Goal: Task Accomplishment & Management: Use online tool/utility

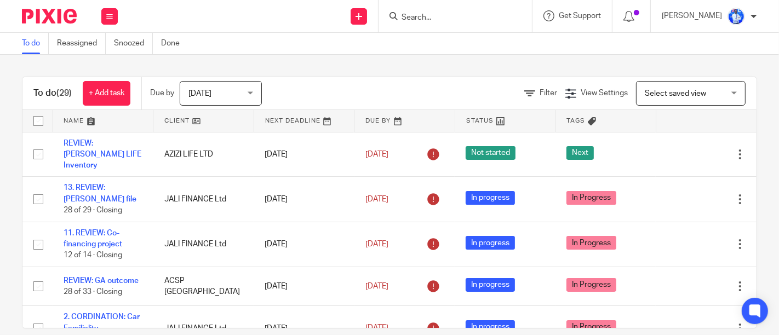
click at [111, 16] on icon at bounding box center [109, 16] width 7 height 7
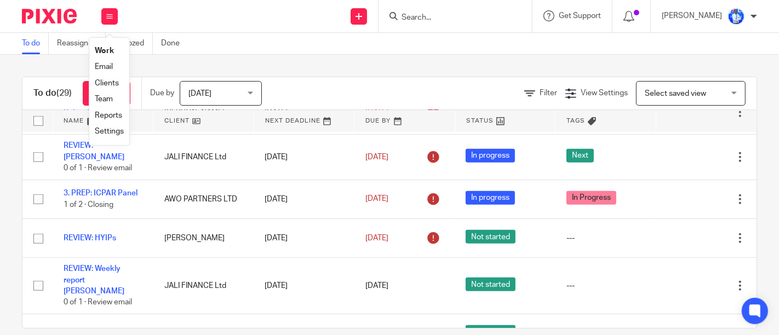
click at [101, 67] on link "Email" at bounding box center [104, 67] width 18 height 8
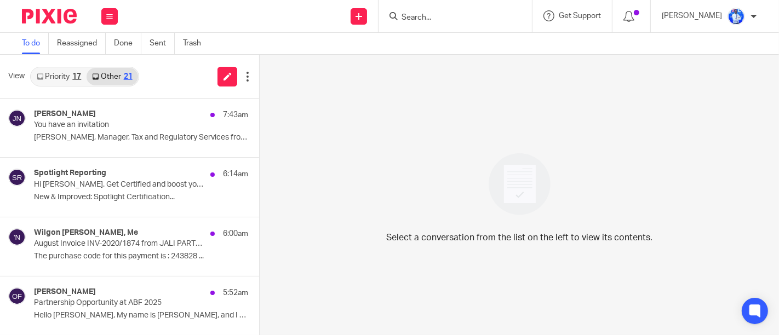
click at [119, 73] on link "Other 21" at bounding box center [112, 77] width 51 height 18
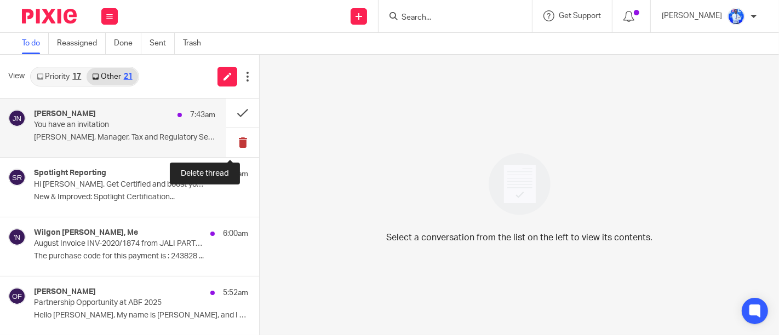
click at [234, 142] on button at bounding box center [242, 142] width 33 height 29
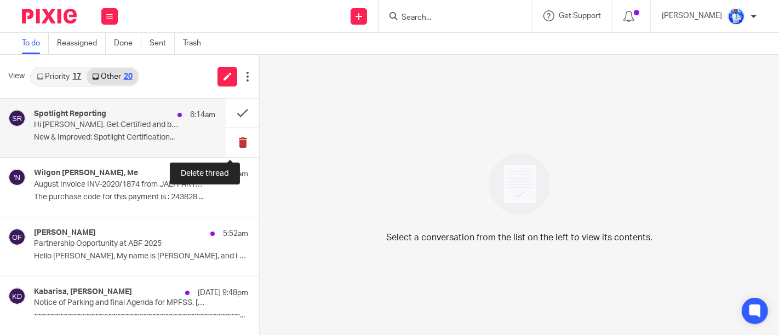
click at [227, 148] on button at bounding box center [242, 142] width 33 height 29
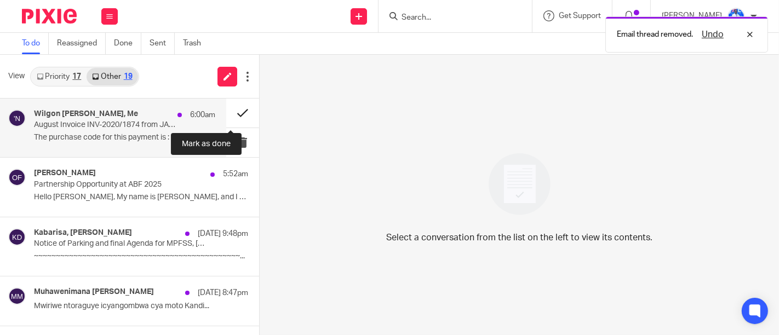
click at [227, 112] on button at bounding box center [242, 113] width 33 height 29
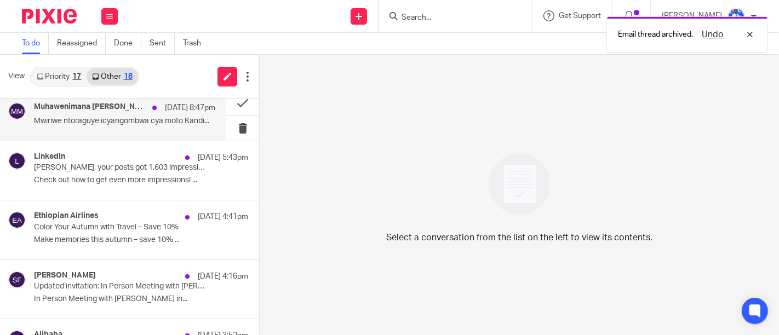
scroll to position [162, 0]
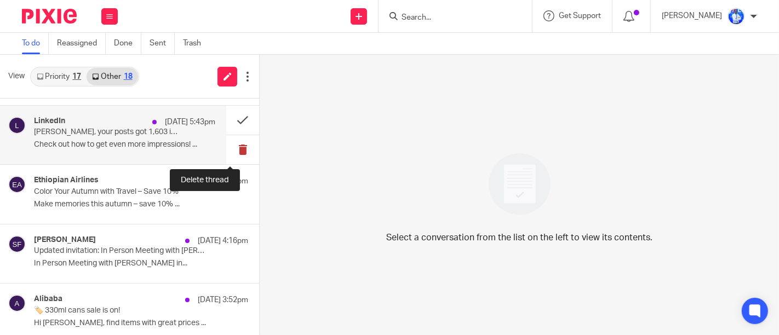
click at [232, 146] on button at bounding box center [242, 149] width 33 height 29
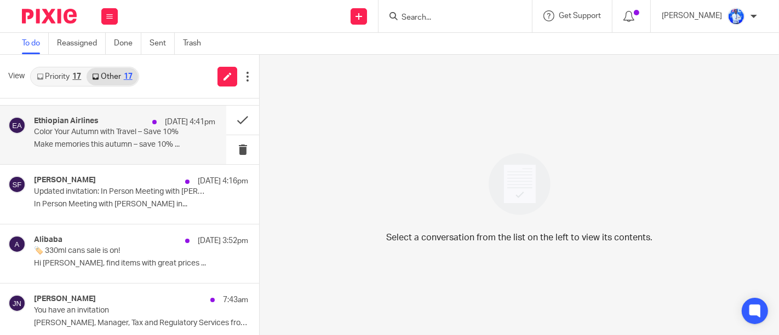
click at [152, 140] on p "Make memories this autumn – save 10% ..." at bounding box center [124, 144] width 181 height 9
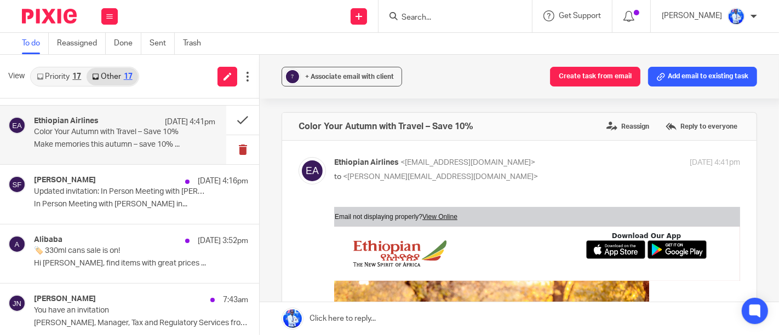
scroll to position [0, 0]
click at [232, 146] on button at bounding box center [242, 149] width 33 height 29
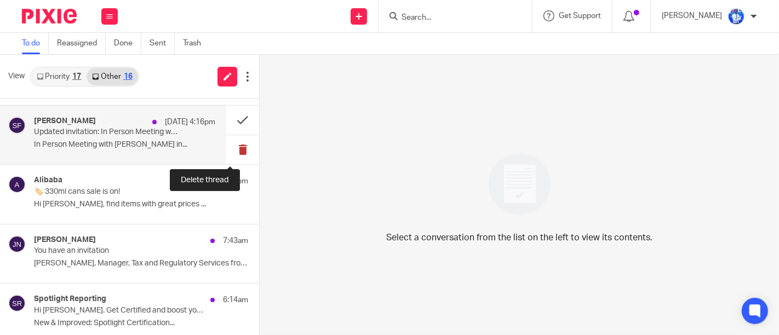
click at [235, 147] on button at bounding box center [242, 149] width 33 height 29
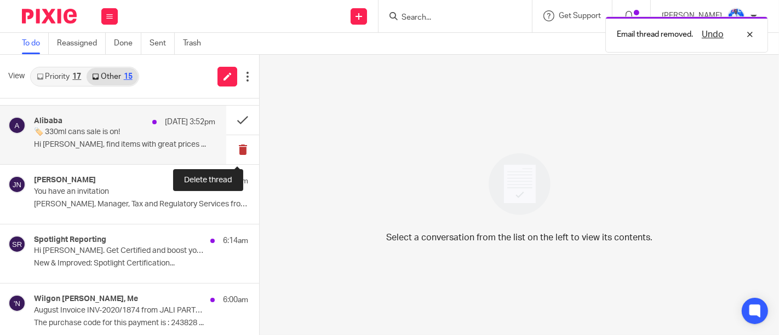
click at [231, 146] on button at bounding box center [242, 149] width 33 height 29
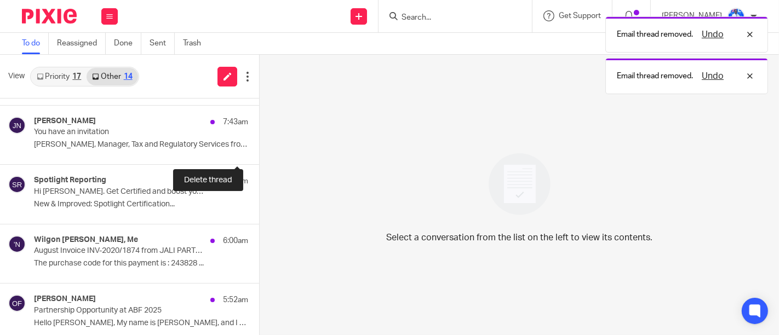
click at [259, 146] on button at bounding box center [263, 149] width 9 height 29
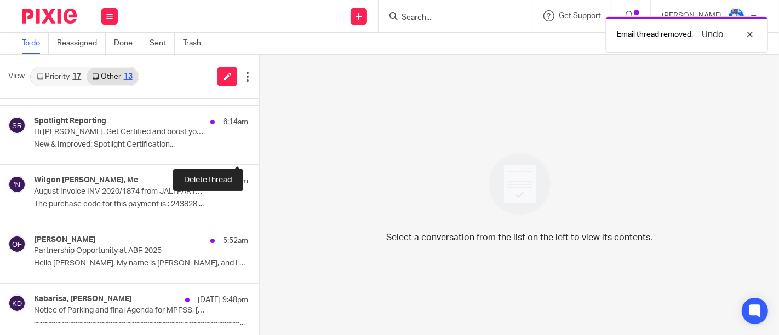
click at [259, 146] on button at bounding box center [263, 149] width 9 height 29
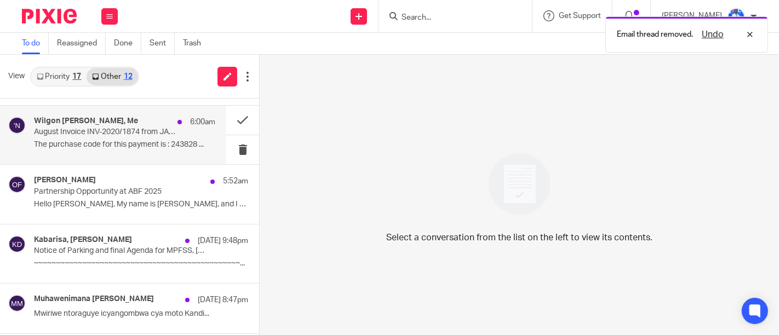
click at [174, 143] on p "The purchase code for this payment is : 243828 ..." at bounding box center [124, 144] width 181 height 9
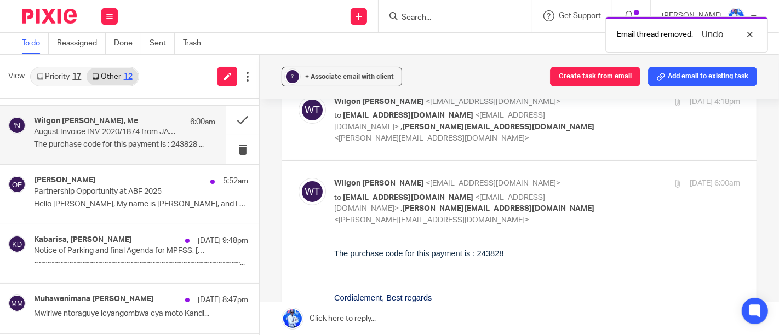
scroll to position [156, 0]
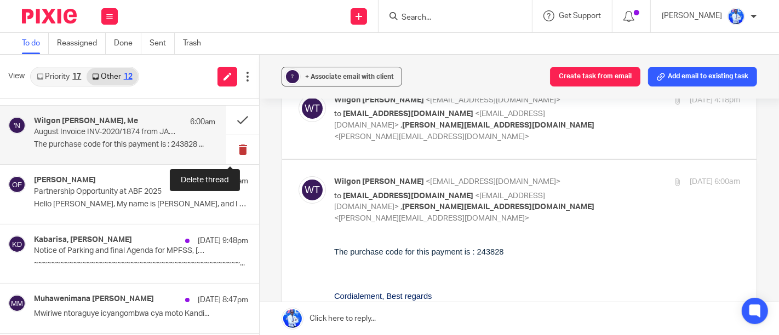
click at [231, 152] on button at bounding box center [242, 149] width 33 height 29
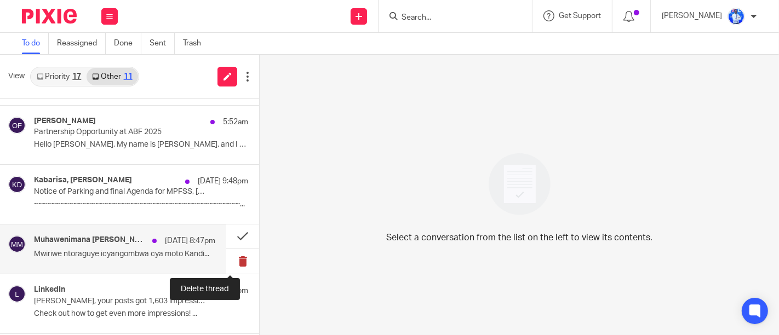
click at [232, 267] on button at bounding box center [242, 261] width 33 height 25
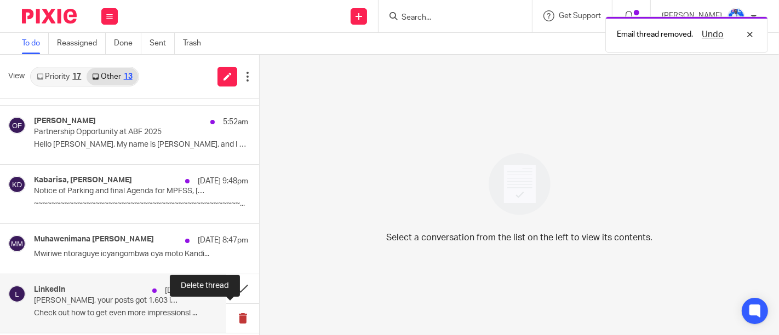
click at [229, 324] on button at bounding box center [242, 318] width 33 height 29
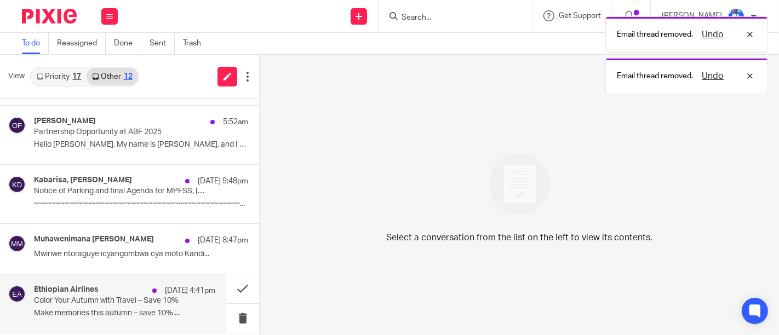
scroll to position [178, 0]
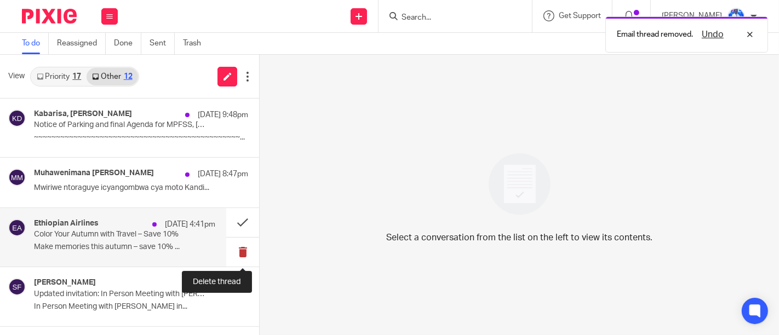
click at [231, 251] on button at bounding box center [242, 252] width 33 height 29
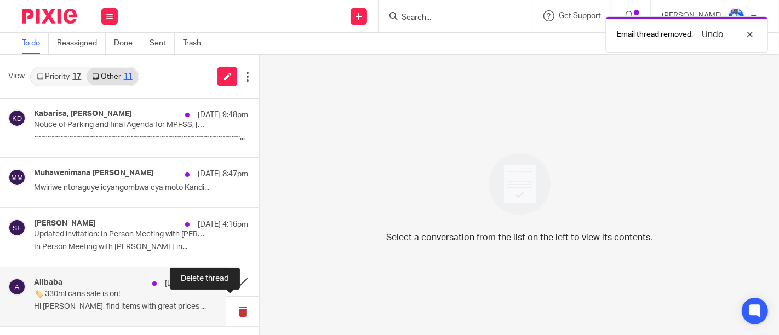
click at [230, 320] on button at bounding box center [242, 311] width 33 height 29
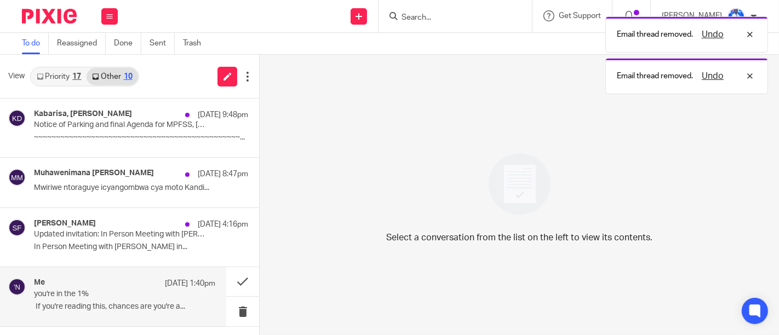
scroll to position [286, 0]
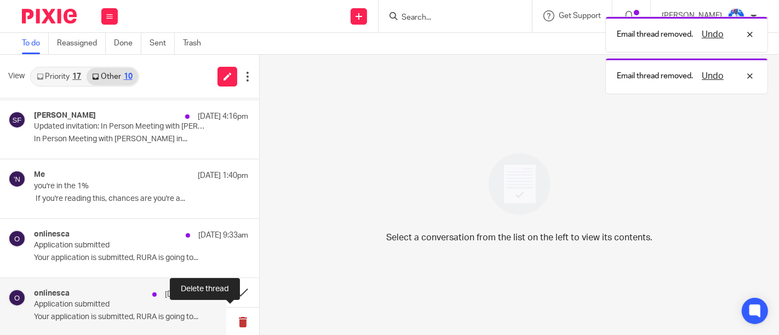
click at [231, 320] on button at bounding box center [242, 322] width 33 height 29
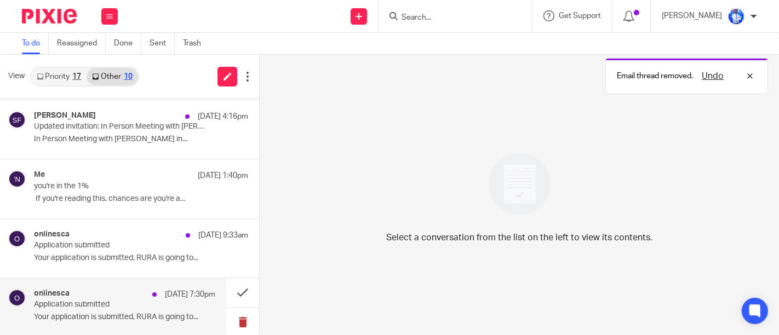
scroll to position [227, 0]
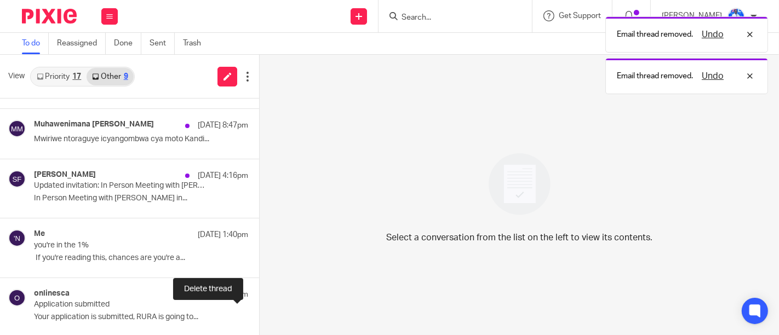
click at [259, 320] on button at bounding box center [263, 322] width 9 height 29
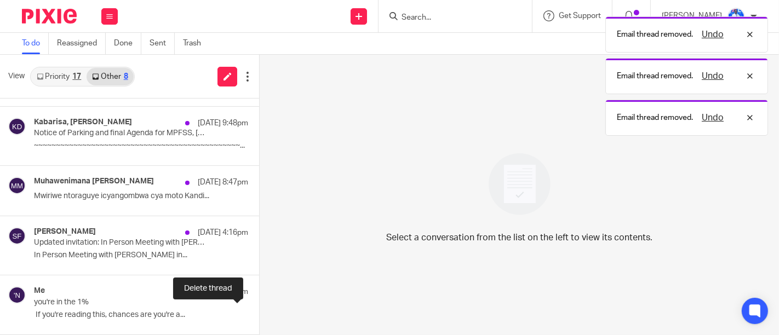
scroll to position [168, 0]
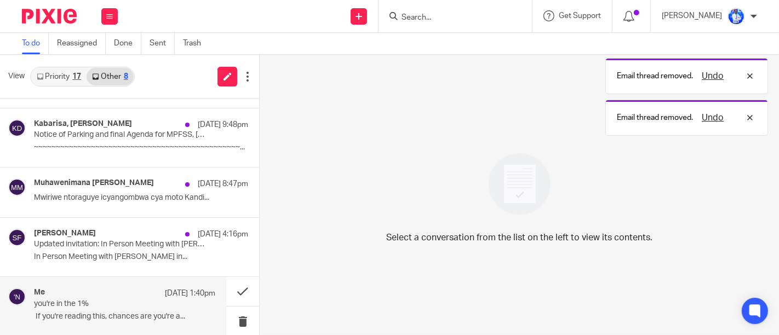
drag, startPoint x: 231, startPoint y: 320, endPoint x: 186, endPoint y: 312, distance: 46.2
click at [186, 312] on div "Me 16 Sep 1:40pm you're in the 1% ​ If you're reading this, chances are you're …" at bounding box center [129, 306] width 259 height 59
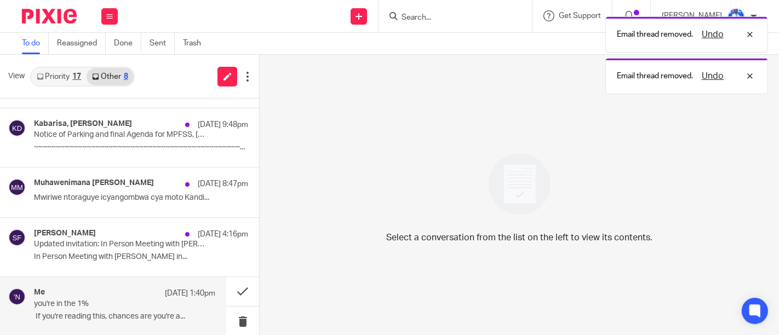
click at [186, 312] on p "​ If you're reading this, chances are you're a..." at bounding box center [124, 316] width 181 height 9
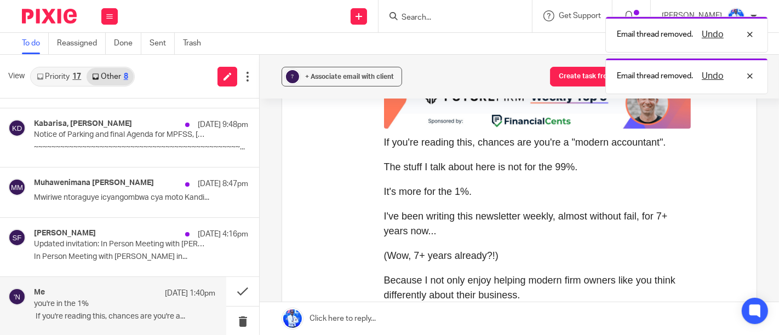
scroll to position [0, 0]
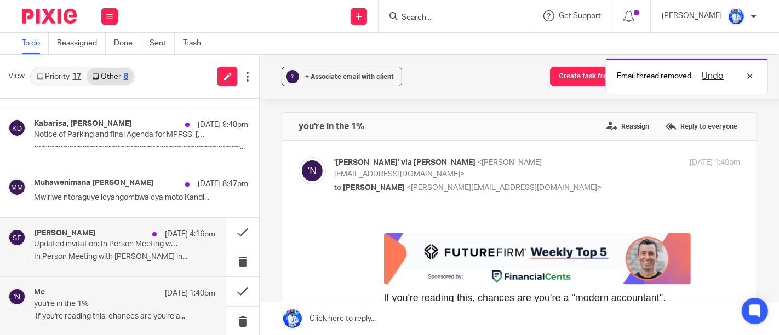
click at [168, 249] on div "shola felix 16 Sep 4:16pm Updated invitation: In Person Meeting with Felix Nkun…" at bounding box center [124, 247] width 181 height 37
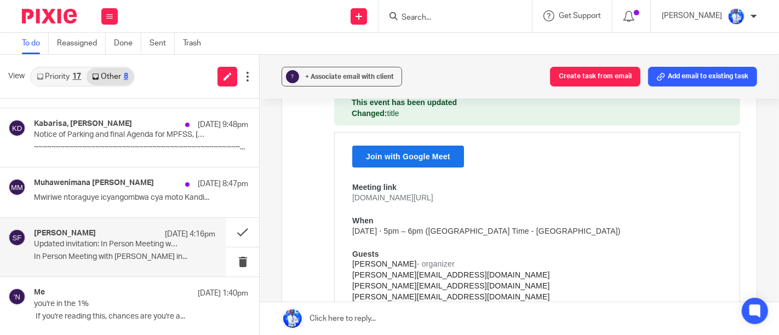
scroll to position [143, 0]
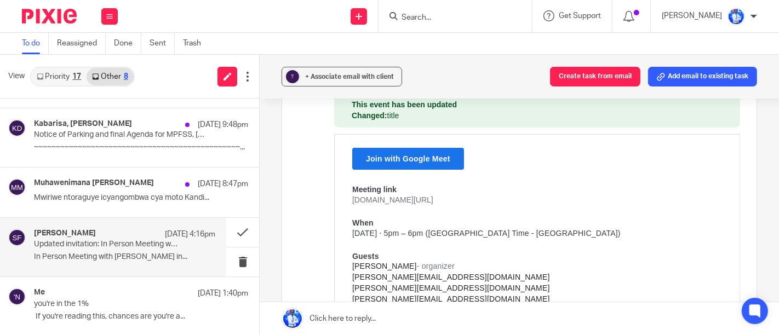
click at [436, 281] on div "amanda@oompf.global" at bounding box center [486, 277] width 268 height 11
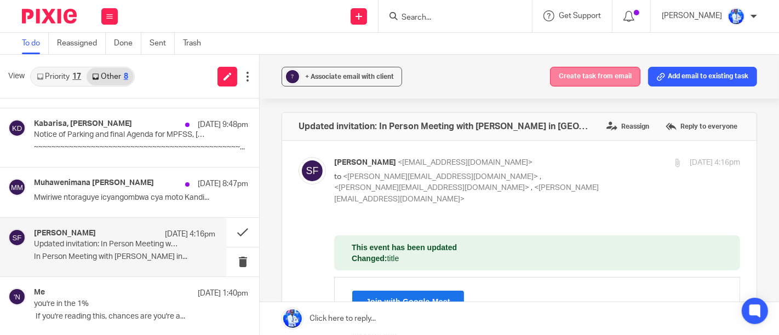
click at [577, 68] on button "Create task from email" at bounding box center [595, 77] width 90 height 20
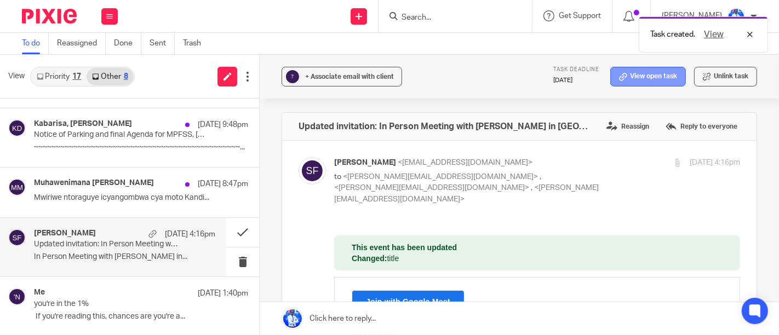
click at [637, 73] on link "View open task" at bounding box center [648, 77] width 76 height 20
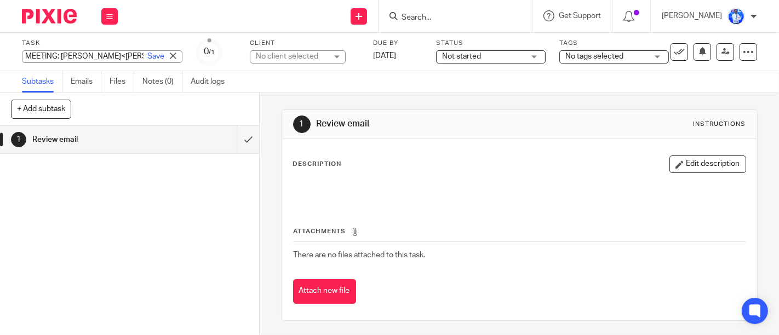
type input "MEETING: [PERSON_NAME]<>[PERSON_NAME]"
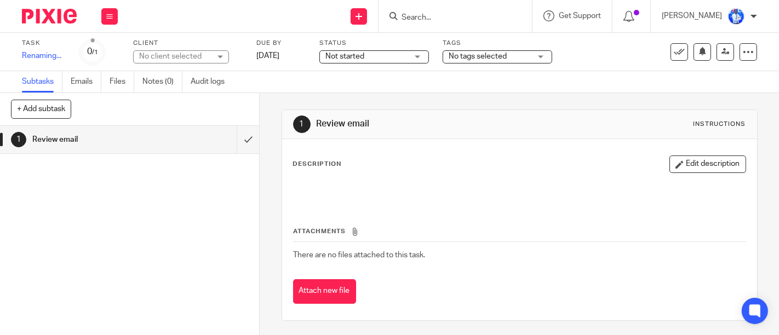
click at [274, 58] on div "Task MEETING: Felix<>Amanda Save Renaming... 0 /1 Client No client selected No …" at bounding box center [328, 52] width 612 height 26
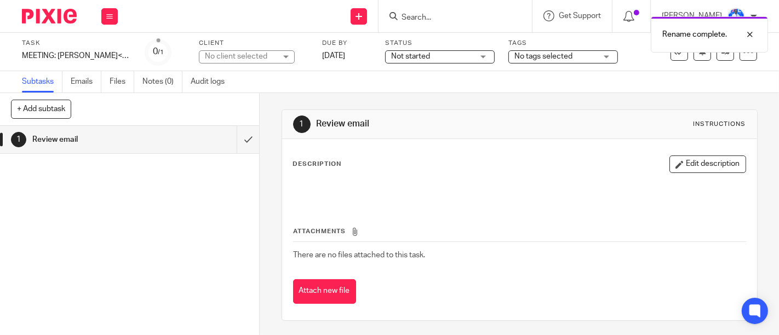
click at [215, 55] on div "No client selected" at bounding box center [240, 56] width 71 height 11
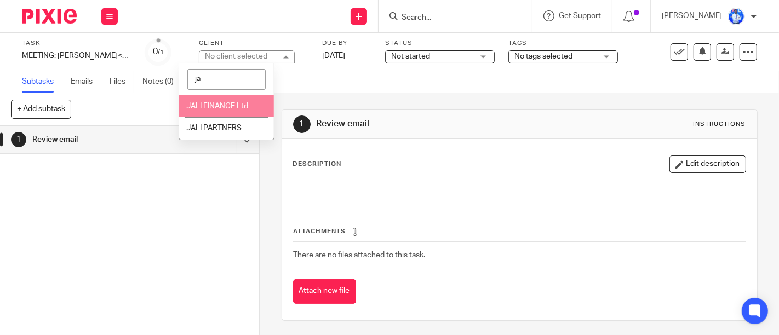
type input "j"
type input "fel"
click at [227, 110] on li "[PERSON_NAME]" at bounding box center [226, 106] width 95 height 22
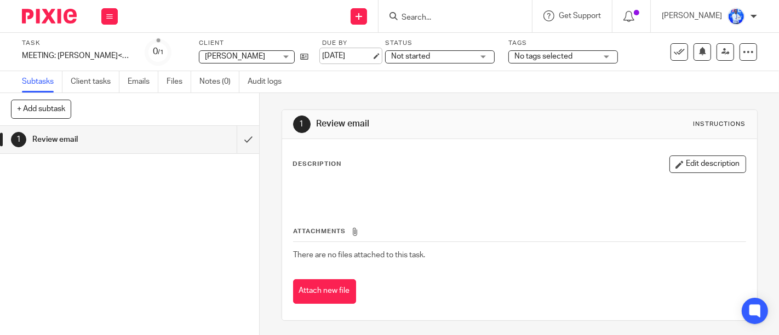
click at [322, 54] on link "17 Sep 2025" at bounding box center [346, 56] width 49 height 12
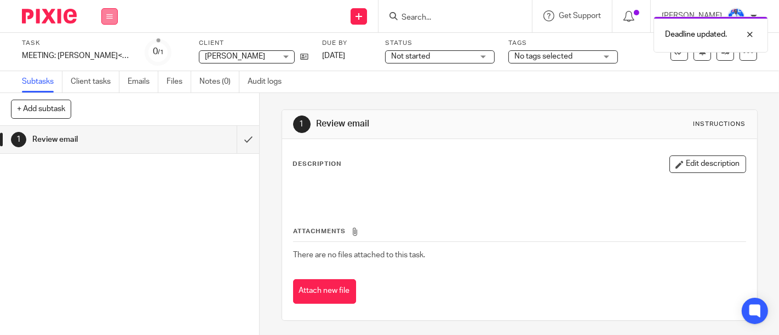
drag, startPoint x: 106, startPoint y: 6, endPoint x: 107, endPoint y: 14, distance: 8.3
click at [107, 14] on div "Work Email Clients Team Reports Settings" at bounding box center [109, 16] width 38 height 32
click at [107, 14] on icon at bounding box center [109, 16] width 7 height 7
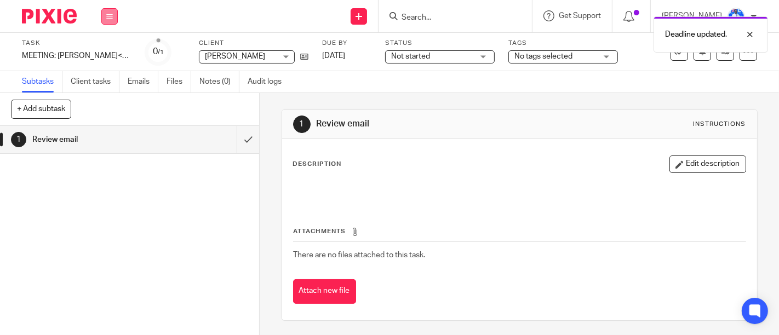
click at [102, 18] on button at bounding box center [109, 16] width 16 height 16
click at [110, 68] on link "Email" at bounding box center [104, 67] width 18 height 8
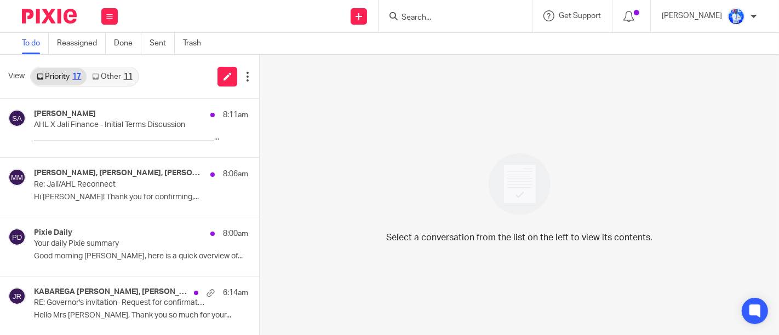
click at [113, 78] on link "Other 11" at bounding box center [112, 77] width 51 height 18
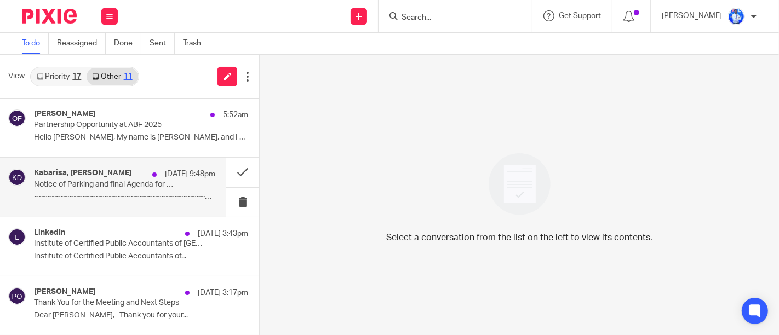
click at [136, 181] on p "Notice of Parking and final Agenda for MPFSS, [DATE]" at bounding box center [106, 184] width 145 height 9
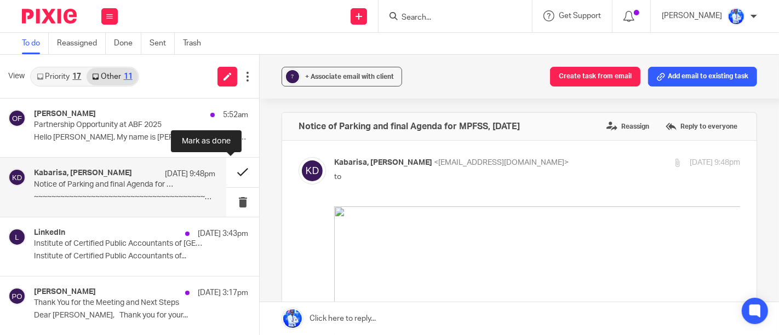
click at [226, 181] on button at bounding box center [242, 172] width 33 height 29
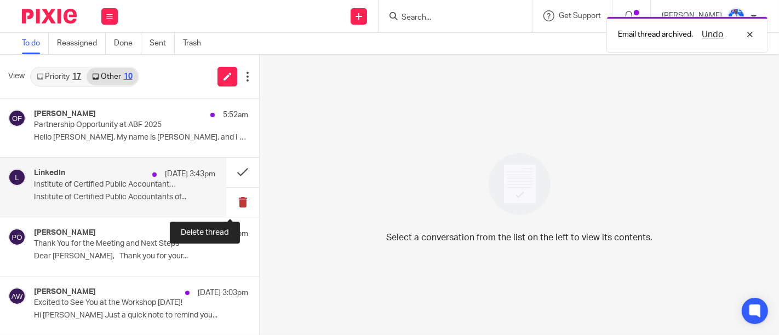
click at [231, 203] on button at bounding box center [242, 202] width 33 height 29
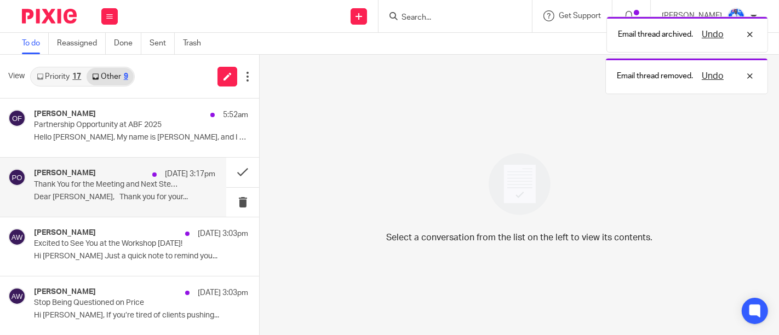
click at [152, 193] on p "Dear Felix, Thank you for your..." at bounding box center [124, 197] width 181 height 9
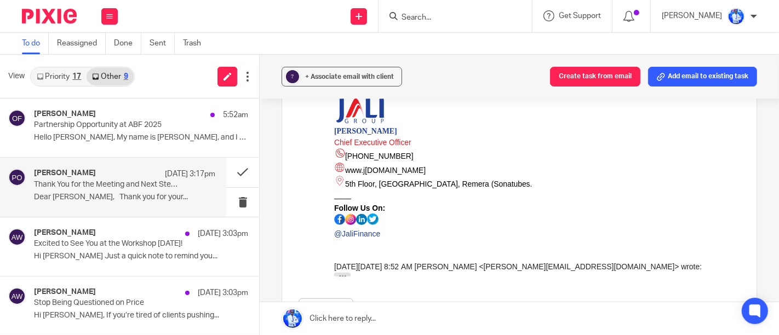
scroll to position [824, 0]
click at [480, 241] on p at bounding box center [537, 246] width 406 height 11
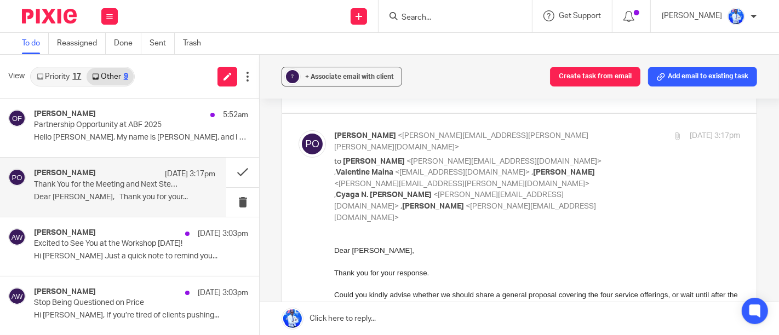
scroll to position [0, 0]
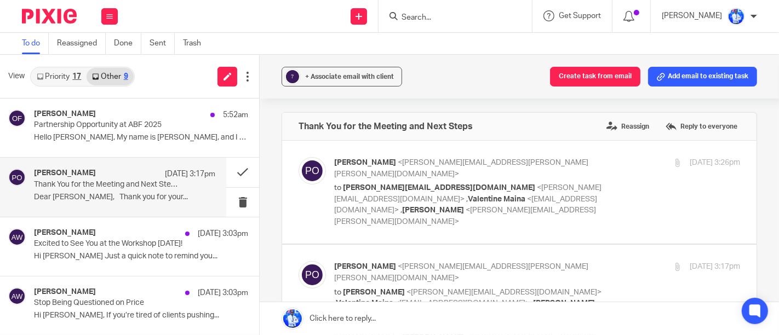
click at [322, 202] on div at bounding box center [311, 192] width 27 height 70
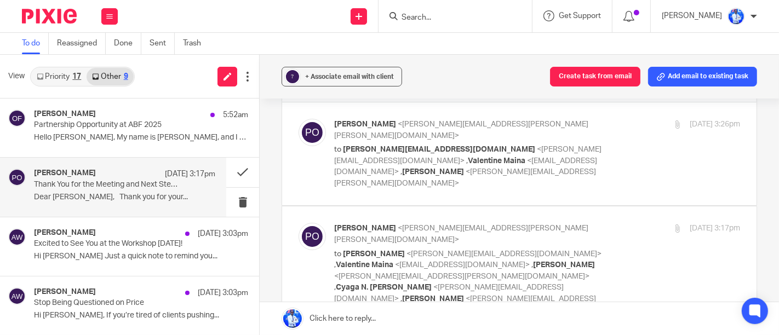
scroll to position [42, 0]
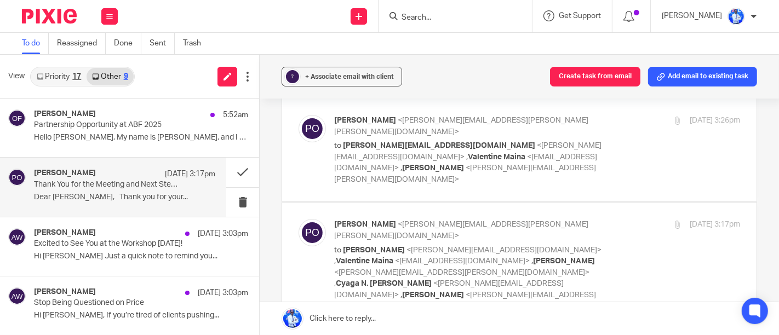
click at [307, 173] on label at bounding box center [519, 150] width 474 height 103
click at [298, 115] on input "checkbox" at bounding box center [298, 114] width 1 height 1
checkbox input "true"
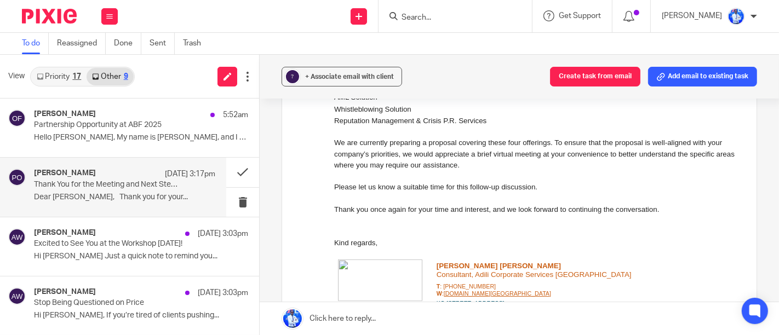
scroll to position [214, 0]
click at [231, 180] on button at bounding box center [242, 172] width 33 height 29
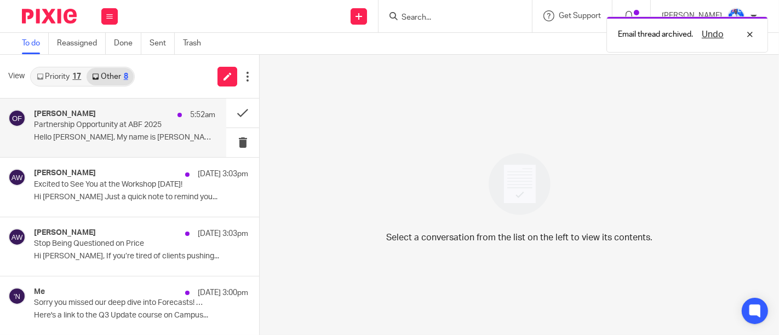
click at [161, 129] on p "Partnership Opportunity at ABF 2025" at bounding box center [106, 124] width 145 height 9
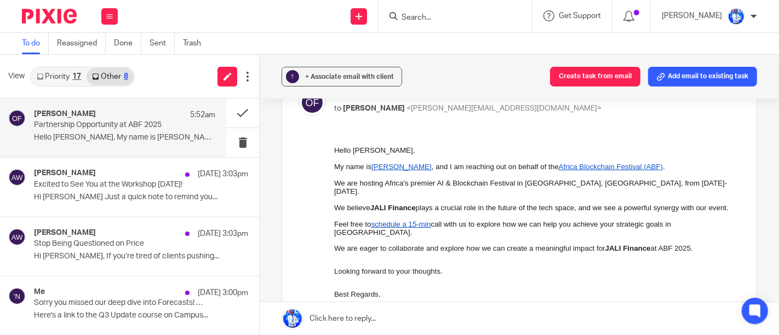
scroll to position [69, 0]
click at [233, 140] on button at bounding box center [242, 142] width 33 height 29
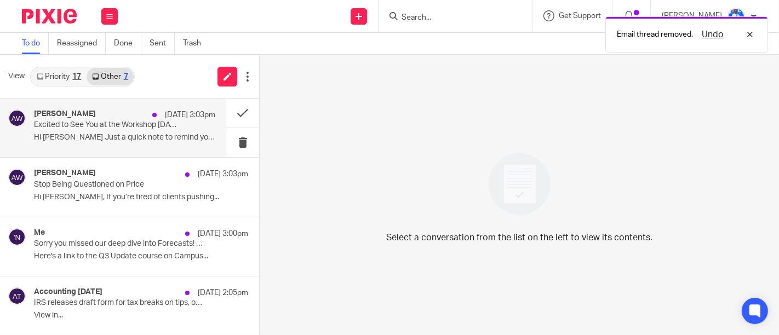
click at [147, 123] on p "Excited to See You at the Workshop Tomorrow!" at bounding box center [106, 124] width 145 height 9
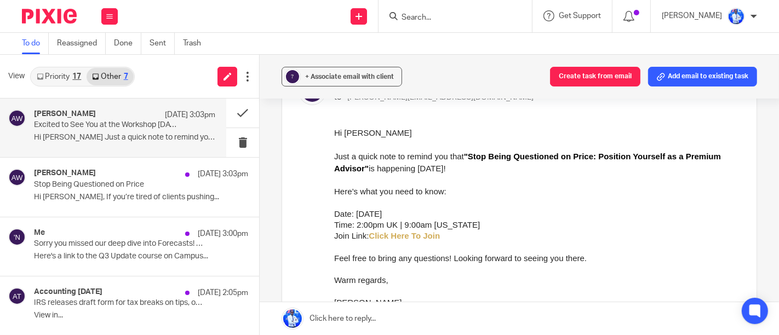
scroll to position [78, 0]
click at [238, 137] on button at bounding box center [242, 142] width 33 height 29
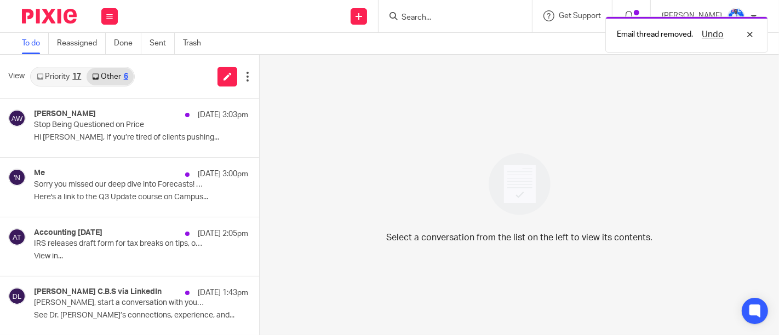
click at [162, 129] on p "Stop Being Questioned on Price" at bounding box center [119, 124] width 171 height 9
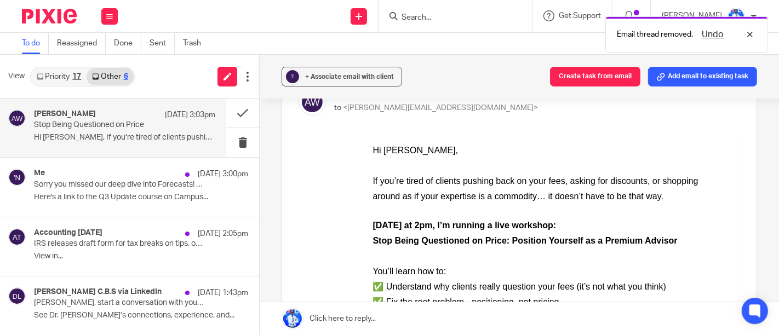
scroll to position [68, 0]
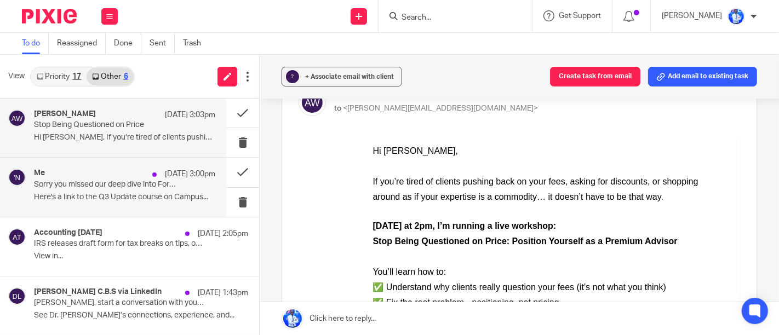
click at [147, 179] on div "16 Sep 3:00pm" at bounding box center [181, 174] width 68 height 11
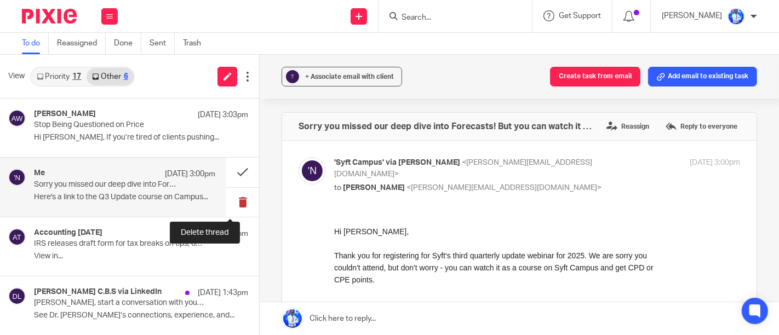
scroll to position [0, 0]
click at [240, 205] on button at bounding box center [242, 202] width 33 height 29
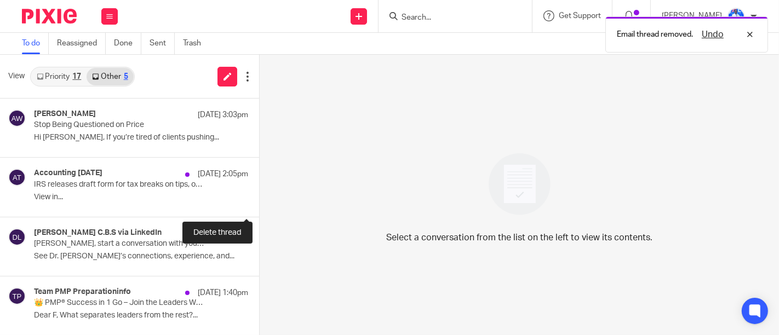
click at [259, 205] on button at bounding box center [263, 202] width 9 height 29
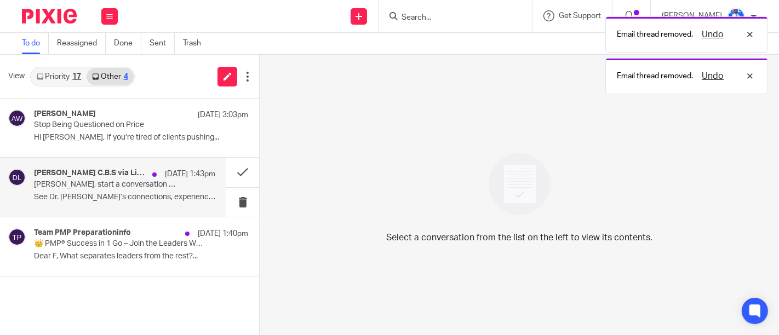
click at [189, 182] on div "Dr. Peter Ndegwa C.B.S via LinkedIn 16 Sep 1:43pm Félix, start a conversation w…" at bounding box center [124, 187] width 181 height 37
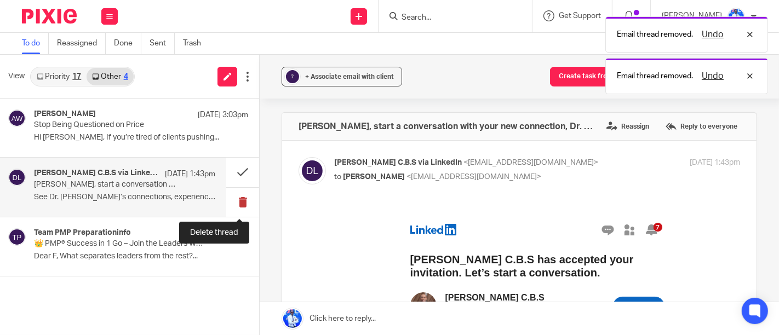
click at [238, 203] on button at bounding box center [242, 202] width 33 height 29
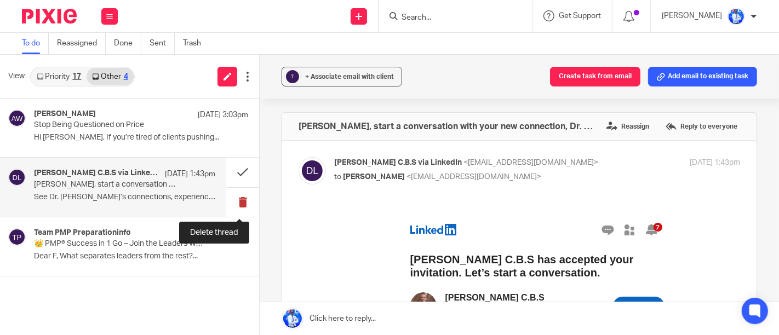
click at [241, 204] on button at bounding box center [242, 202] width 33 height 29
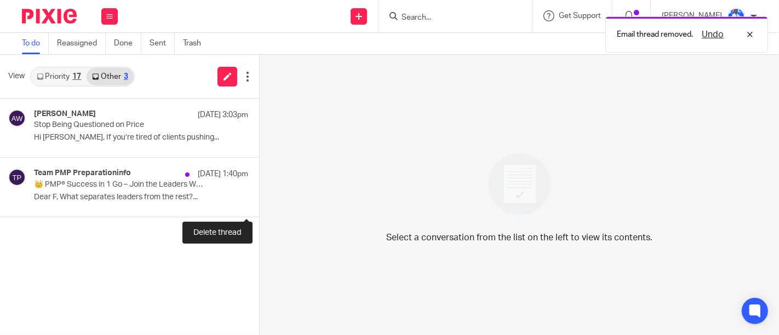
click at [259, 204] on button at bounding box center [263, 202] width 9 height 29
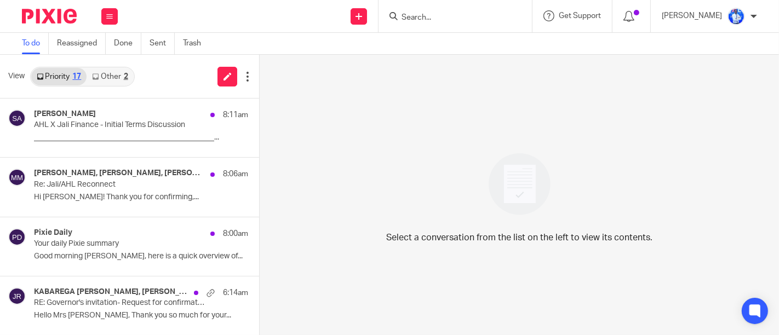
click at [111, 72] on link "Other 2" at bounding box center [110, 77] width 47 height 18
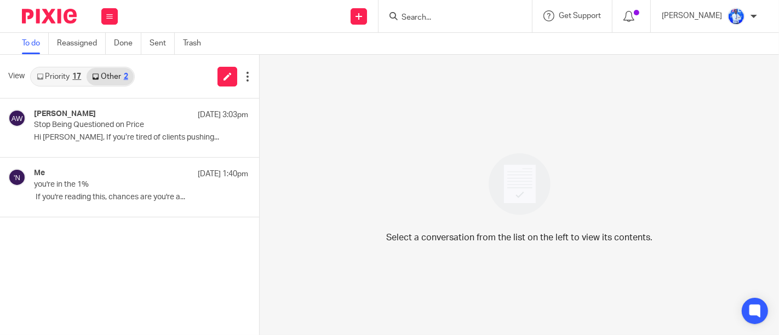
click at [59, 72] on link "Priority 17" at bounding box center [58, 77] width 55 height 18
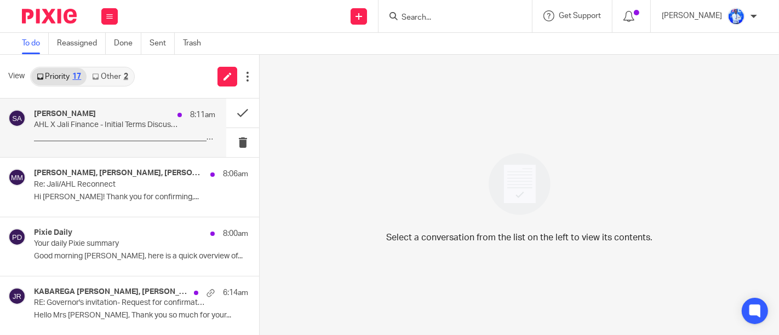
click at [127, 128] on p "AHL X Jali Finance - Initial Terms Discussion" at bounding box center [106, 124] width 145 height 9
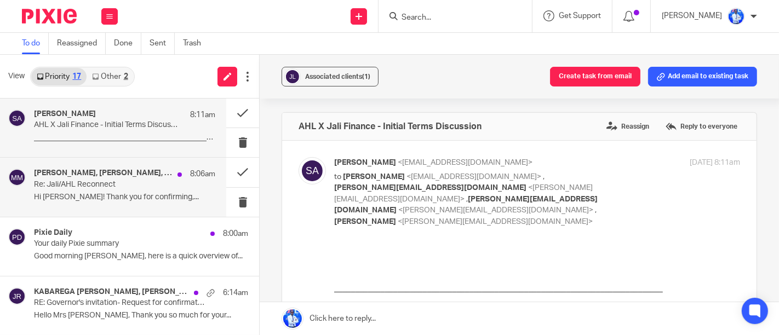
click at [152, 202] on div "Saad Aamir, Andrew Omondi Wamira, Matt Miller 8:06am Re: Jali/AHL Reconnect Hi …" at bounding box center [124, 187] width 181 height 37
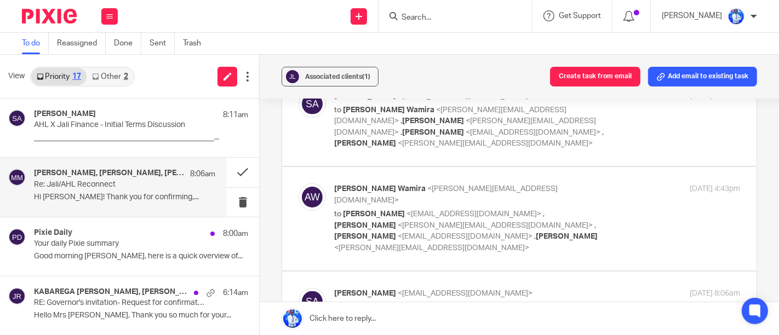
scroll to position [890, 0]
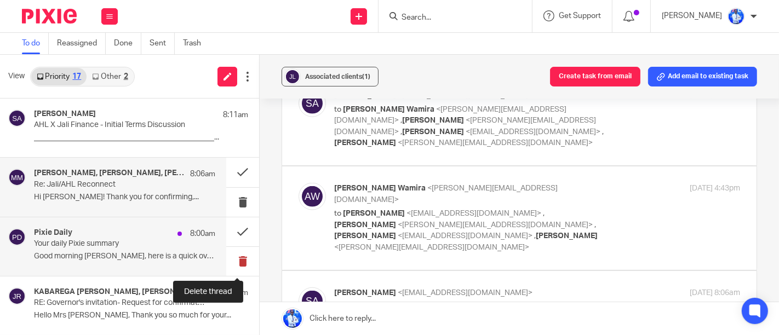
click at [228, 260] on button at bounding box center [242, 261] width 33 height 29
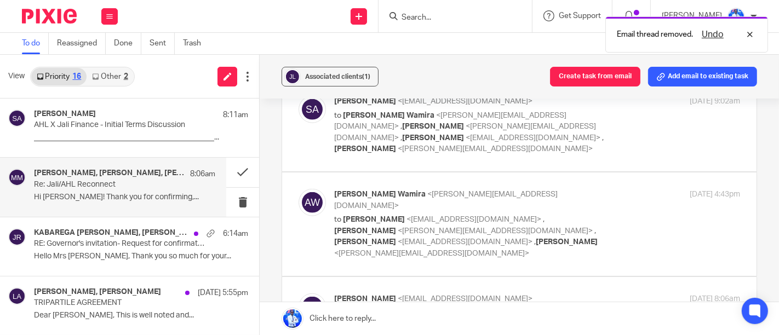
scroll to position [884, 0]
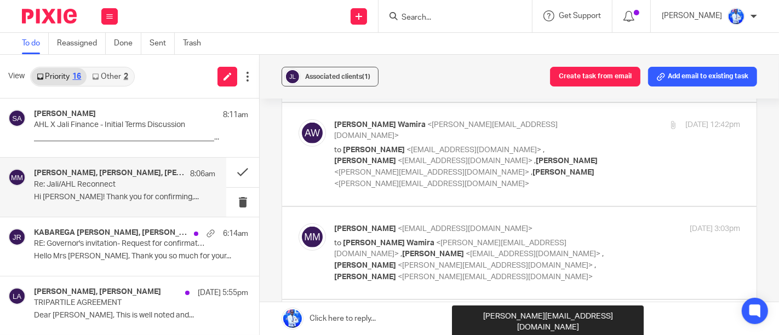
scroll to position [433, 0]
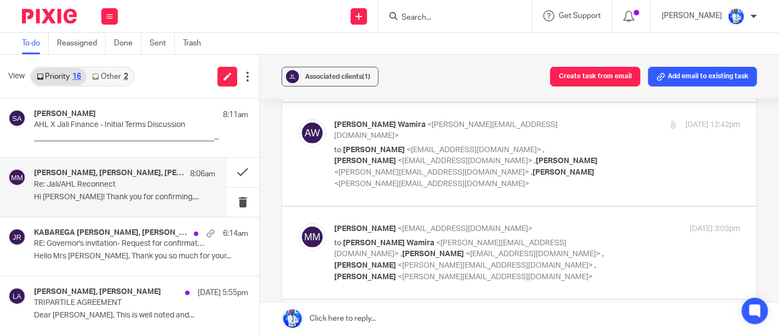
click at [482, 96] on div "Associated clients (1) Create task from email Add email to existing task" at bounding box center [519, 77] width 519 height 44
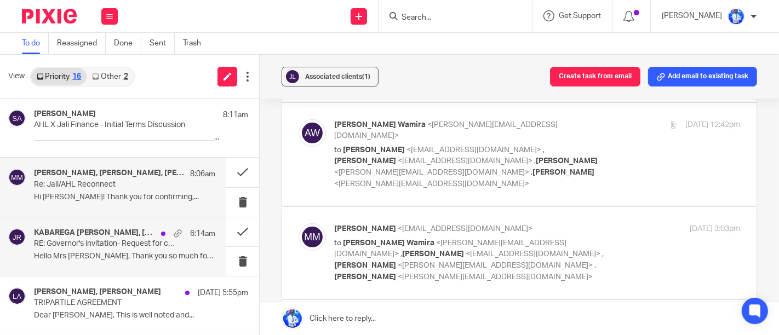
click at [72, 256] on p "Hello Mrs Mary, Thank you so much for your..." at bounding box center [124, 256] width 181 height 9
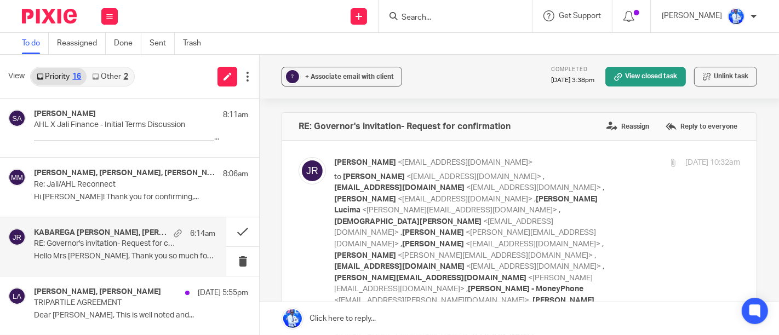
scroll to position [0, 0]
click at [72, 256] on p "Hello Mrs Mary, Thank you so much for your..." at bounding box center [124, 256] width 181 height 9
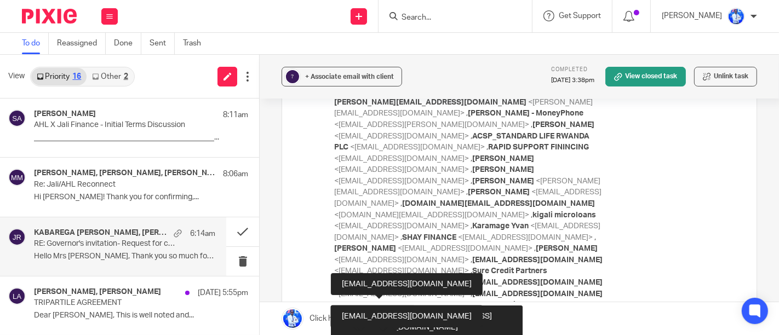
scroll to position [98, 0]
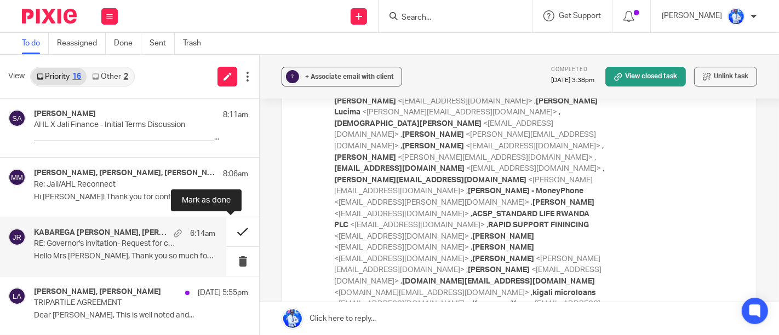
click at [226, 236] on button at bounding box center [242, 231] width 33 height 29
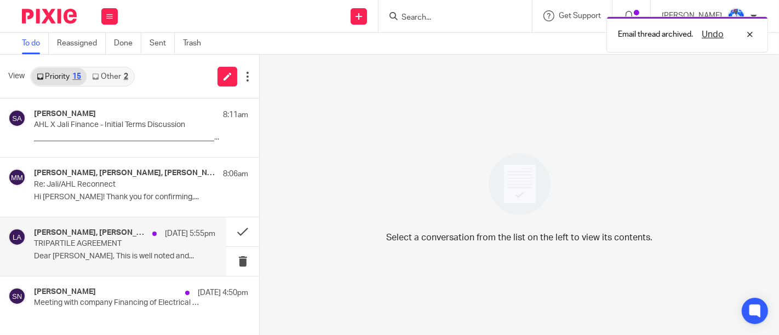
click at [135, 247] on p "TRIPARTILE AGREEMENT" at bounding box center [106, 243] width 145 height 9
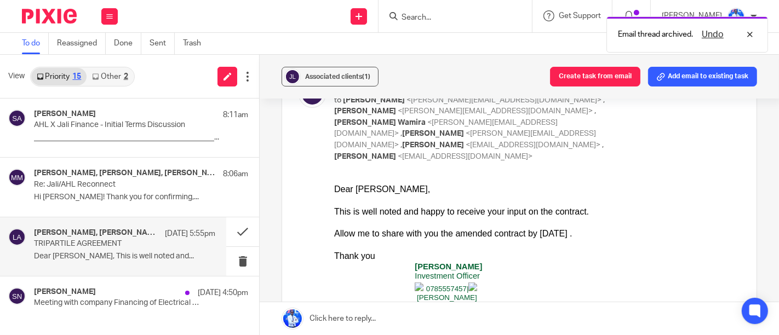
scroll to position [331, 0]
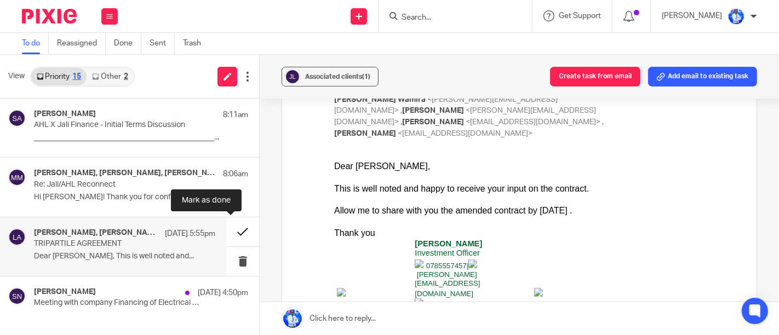
click at [228, 235] on button at bounding box center [242, 231] width 33 height 29
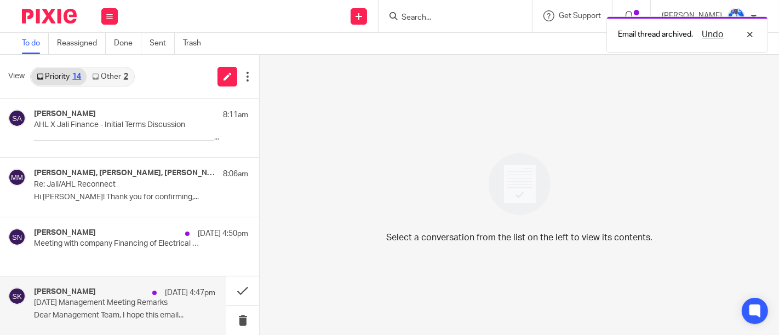
click at [145, 298] on p "September 16, 2025 Management Meeting Remarks" at bounding box center [106, 302] width 145 height 9
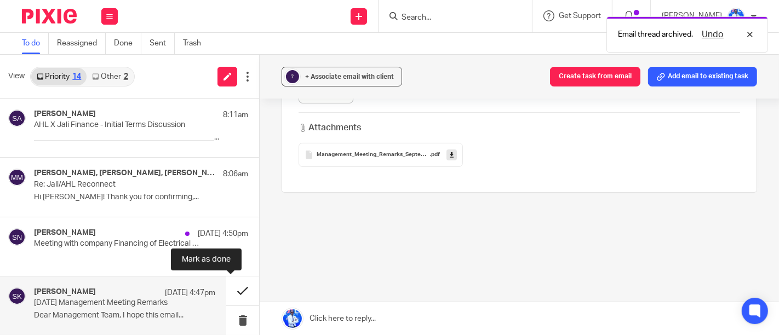
scroll to position [0, 0]
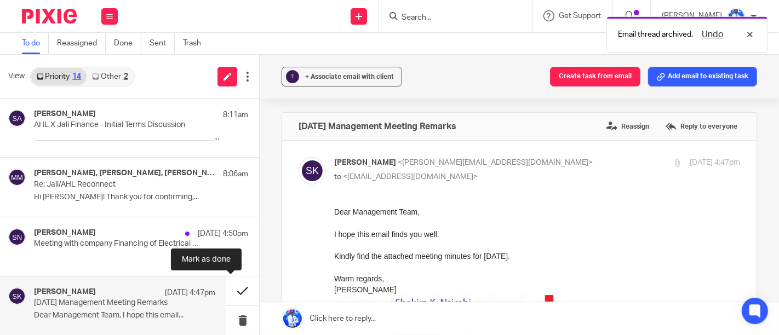
click at [241, 290] on button at bounding box center [242, 291] width 33 height 29
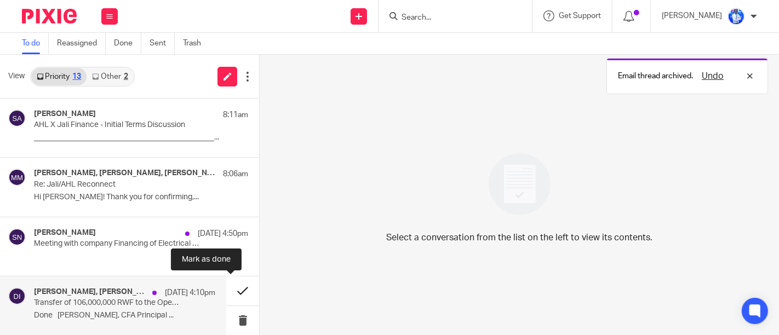
click at [239, 291] on button at bounding box center [242, 291] width 33 height 29
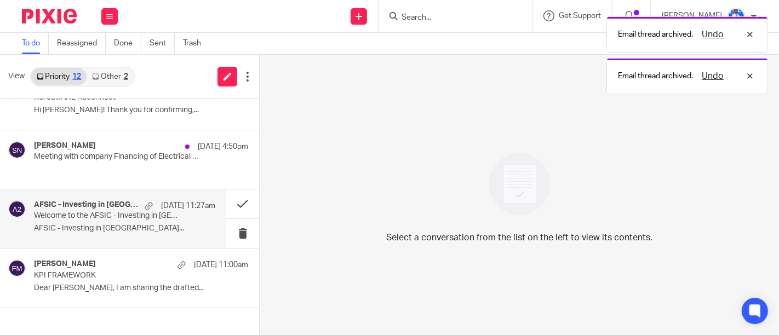
scroll to position [94, 0]
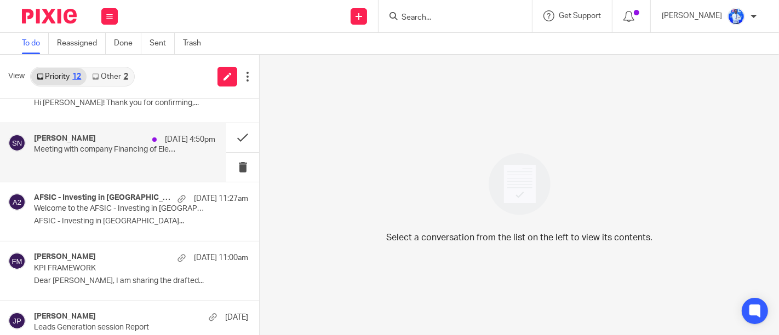
click at [165, 136] on p "16 Sep 4:50pm" at bounding box center [190, 139] width 50 height 11
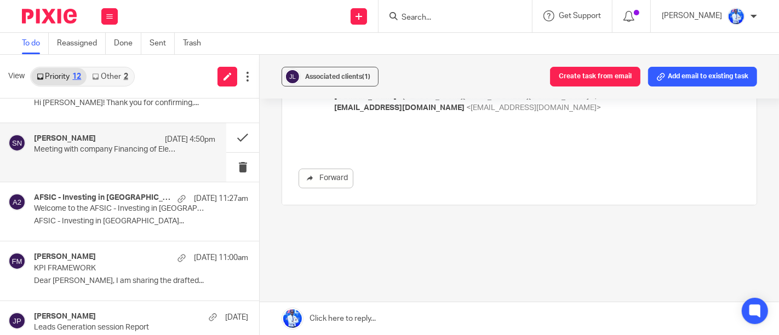
scroll to position [0, 0]
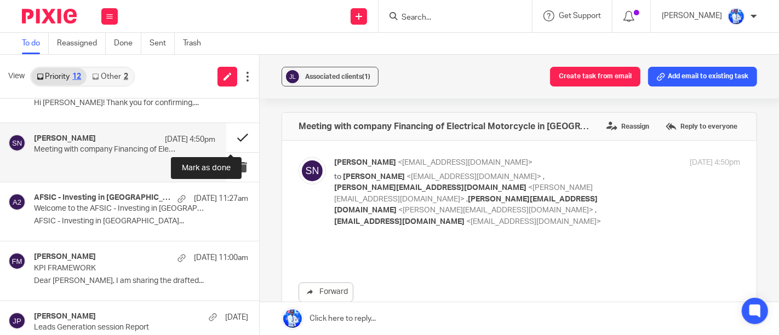
click at [235, 138] on button at bounding box center [242, 137] width 33 height 29
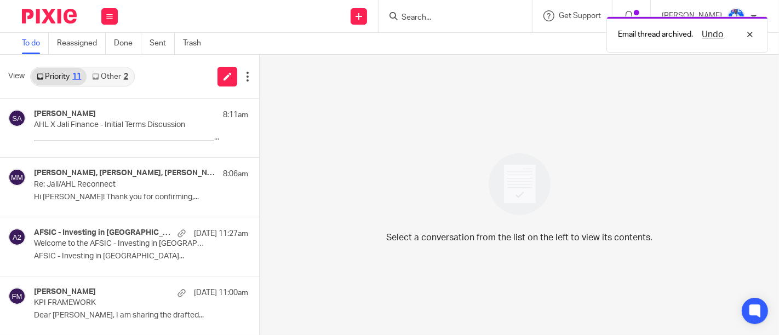
scroll to position [118, 0]
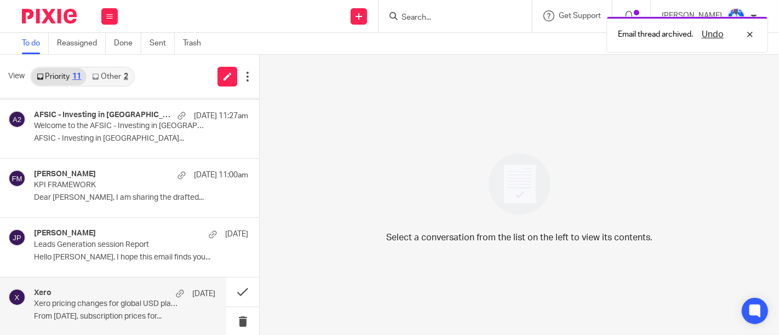
click at [161, 284] on div "Xero 2 Sep Xero pricing changes for global USD plans From 1 November 2025, subs…" at bounding box center [113, 307] width 226 height 59
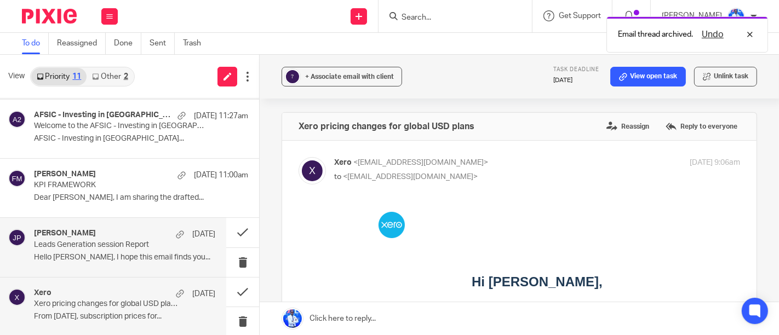
scroll to position [0, 0]
click at [167, 248] on p "Leads Generation session Report" at bounding box center [106, 244] width 145 height 9
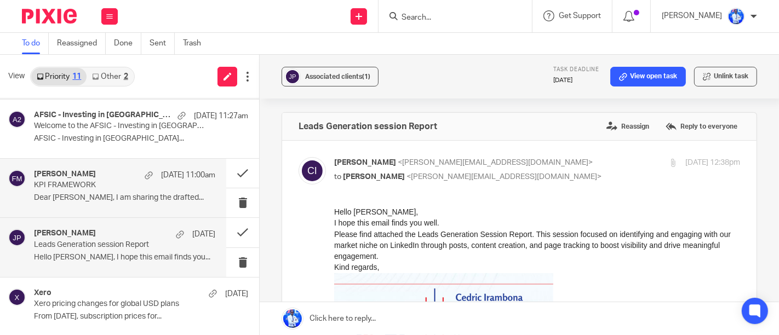
click at [173, 205] on div "Frank Mugisha 16 Sep 11:00am KPI FRAMEWORK Dear Felix, I am sharing the drafted…" at bounding box center [124, 188] width 181 height 37
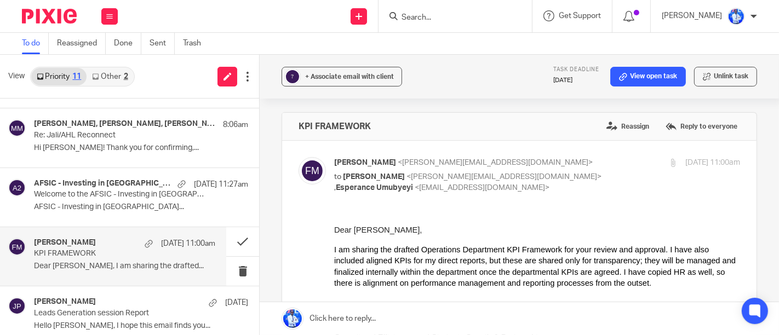
scroll to position [48, 0]
click at [173, 205] on p "AFSIC - Investing in Africa..." at bounding box center [141, 208] width 214 height 9
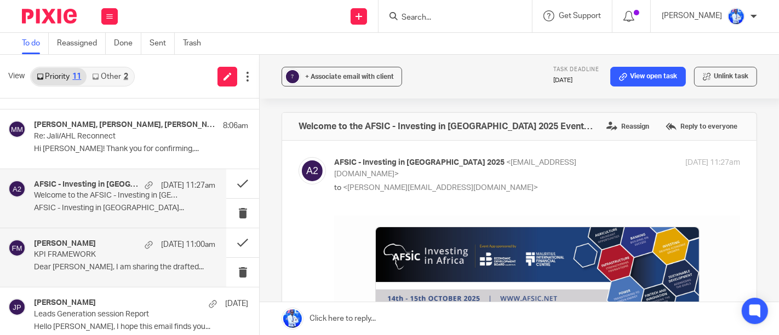
scroll to position [0, 0]
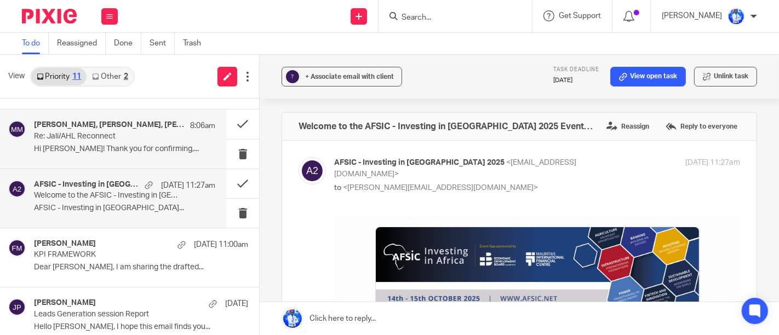
click at [161, 162] on div "Saad Aamir, Andrew Omondi Wamira, Matt Miller 8:06am Re: Jali/AHL Reconnect Hi …" at bounding box center [113, 139] width 226 height 59
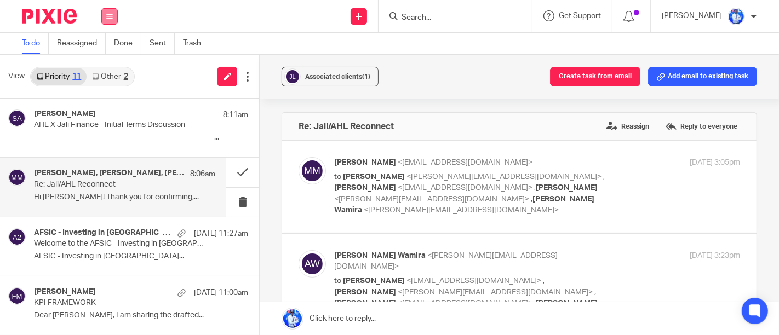
click at [105, 22] on button at bounding box center [109, 16] width 16 height 16
click at [105, 49] on link "Work" at bounding box center [104, 51] width 18 height 8
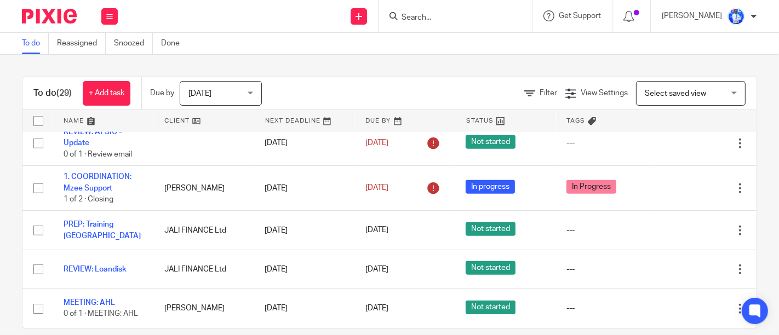
scroll to position [1065, 0]
click at [223, 211] on td "JALI FINANCE Ltd" at bounding box center [203, 230] width 101 height 39
click at [117, 19] on button at bounding box center [109, 16] width 16 height 16
click at [114, 66] on li "Email" at bounding box center [109, 67] width 29 height 16
click at [107, 66] on link "Email" at bounding box center [104, 67] width 18 height 8
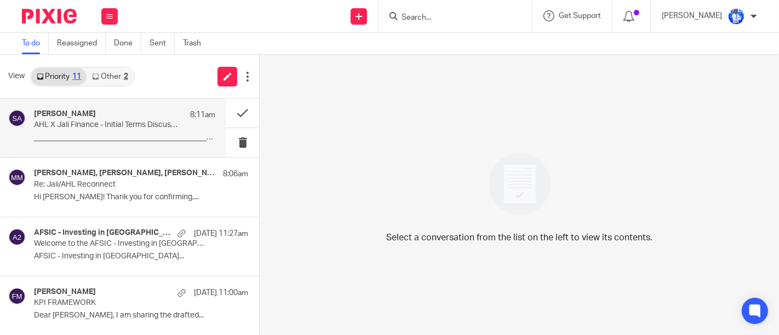
click at [194, 132] on div "[PERSON_NAME] 8:11am AHL X Jali Finance - Initial Terms Discussion ____________…" at bounding box center [124, 128] width 181 height 37
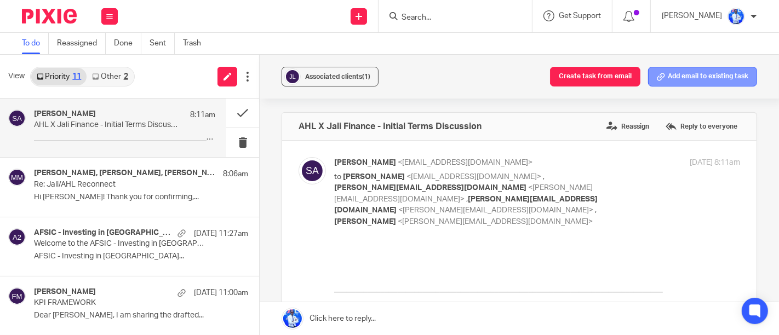
click at [668, 77] on button "Add email to existing task" at bounding box center [702, 77] width 109 height 20
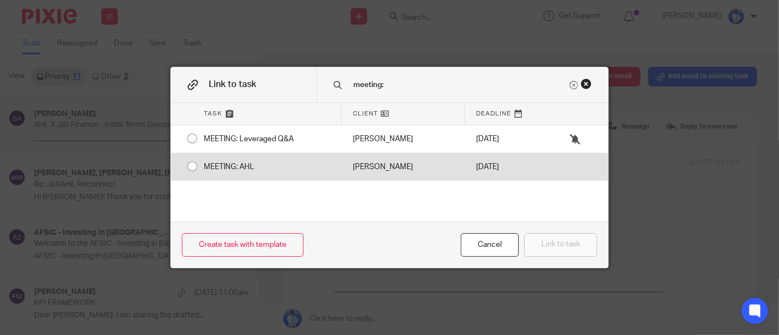
type input "meeting:"
click at [185, 168] on input "radio" at bounding box center [192, 166] width 21 height 21
radio input "false"
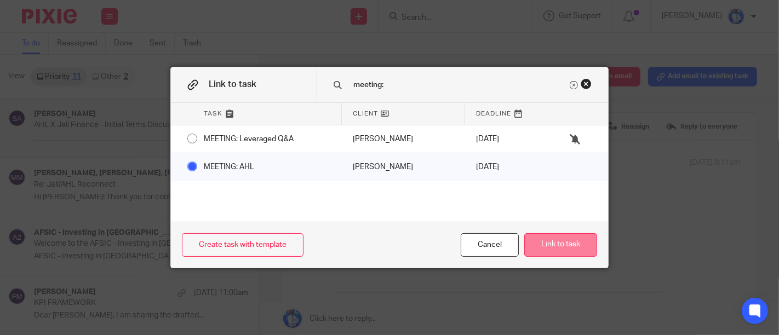
click at [547, 242] on button "Link to task" at bounding box center [560, 245] width 73 height 24
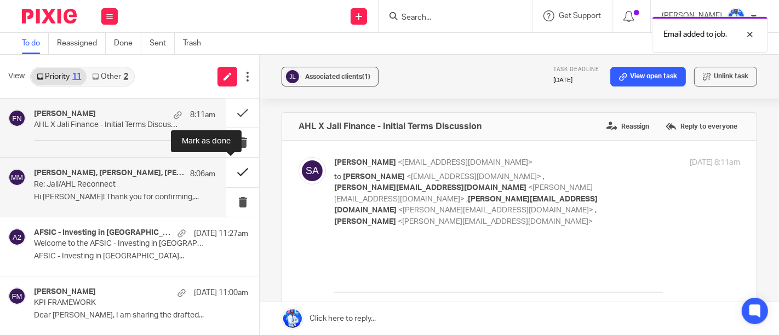
click at [231, 174] on button at bounding box center [242, 172] width 33 height 29
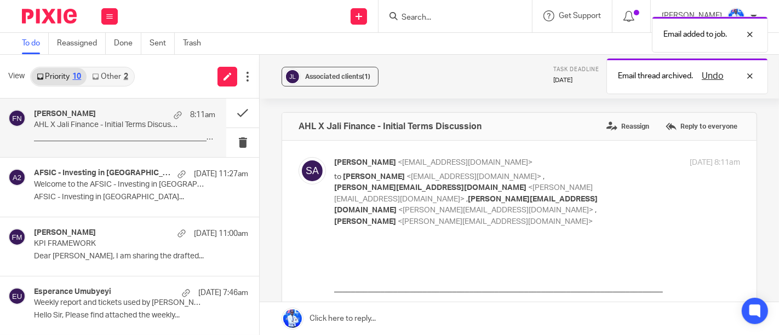
click at [67, 68] on link "Priority 10" at bounding box center [58, 77] width 55 height 18
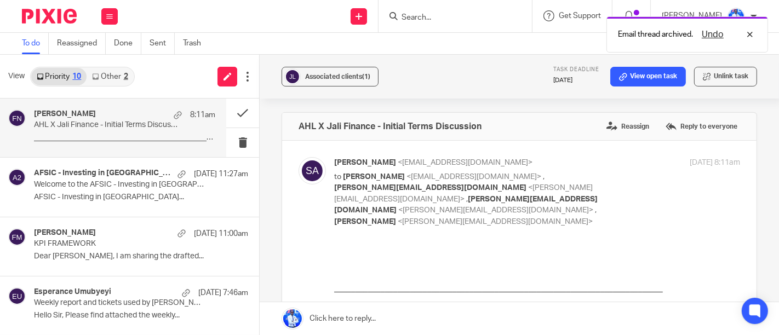
click at [67, 68] on link "Priority 10" at bounding box center [58, 77] width 55 height 18
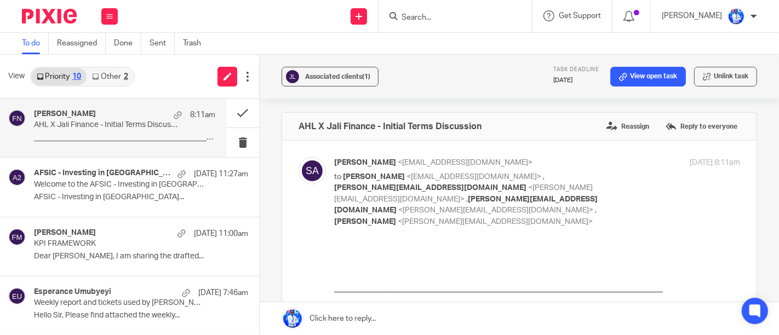
click at [113, 76] on link "Other 2" at bounding box center [110, 77] width 47 height 18
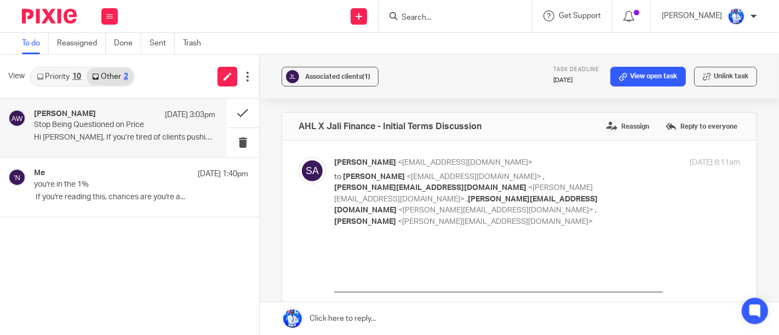
click at [117, 119] on div "Amanda C. Watts 16 Sep 3:03pm" at bounding box center [124, 115] width 181 height 11
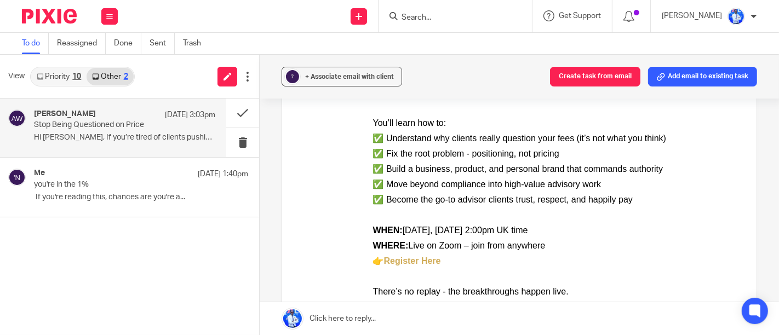
scroll to position [217, 0]
click at [242, 114] on button at bounding box center [242, 113] width 33 height 29
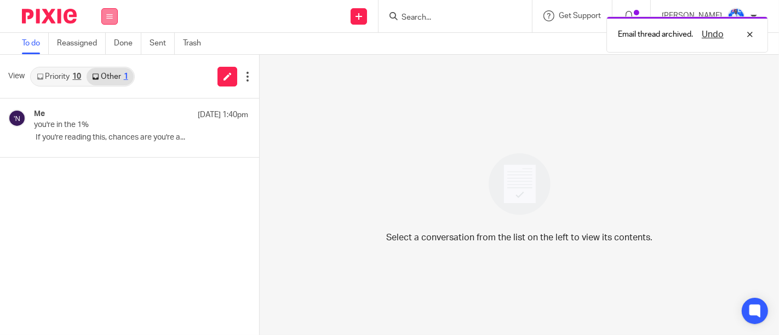
click at [110, 21] on button at bounding box center [109, 16] width 16 height 16
click at [107, 48] on link "Work" at bounding box center [104, 51] width 18 height 8
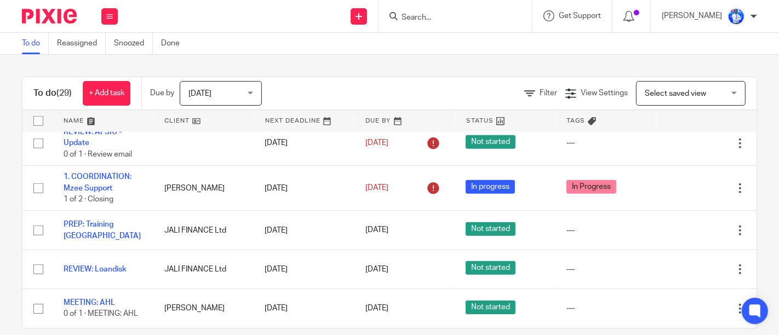
scroll to position [14, 0]
